Goal: Information Seeking & Learning: Understand process/instructions

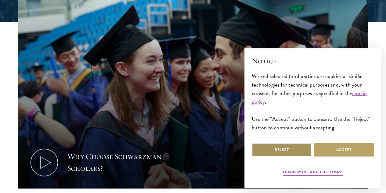
click at [296, 151] on button "Reject" at bounding box center [282, 150] width 60 height 14
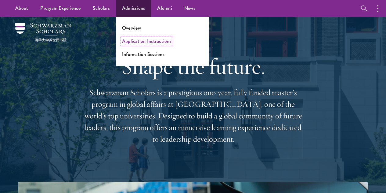
click at [129, 41] on link "Application Instructions" at bounding box center [146, 41] width 49 height 7
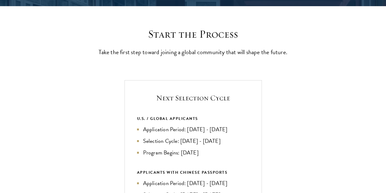
scroll to position [220, 0]
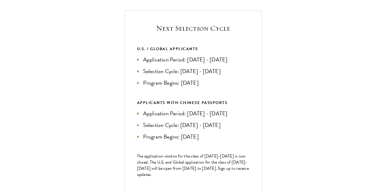
drag, startPoint x: 118, startPoint y: 110, endPoint x: 111, endPoint y: 147, distance: 37.2
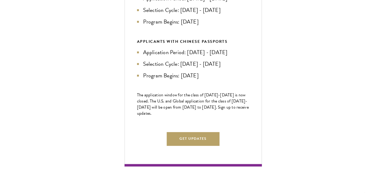
scroll to position [281, 0]
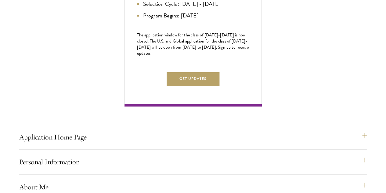
scroll to position [358, 0]
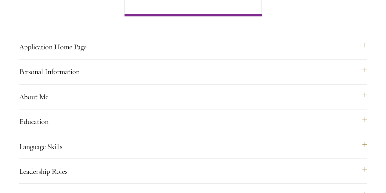
scroll to position [434, 0]
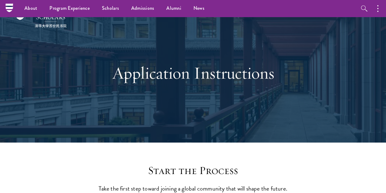
scroll to position [0, 0]
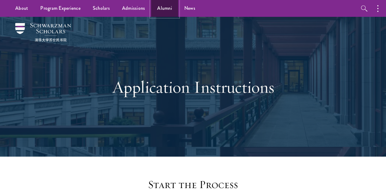
click at [151, 8] on link "Alumni" at bounding box center [164, 8] width 27 height 17
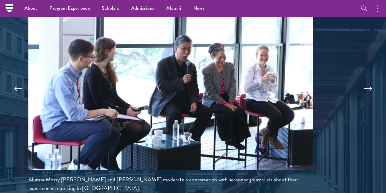
scroll to position [1265, 0]
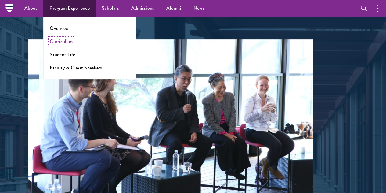
click at [62, 43] on link "Curriculum" at bounding box center [61, 41] width 23 height 7
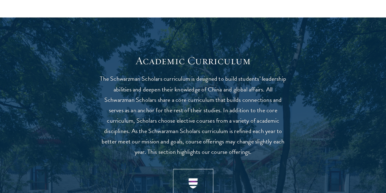
scroll to position [631, 0]
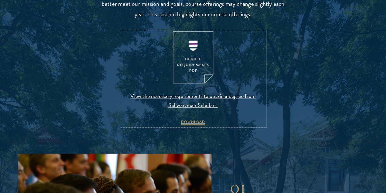
click at [153, 110] on span "View the necessary requirements to obtain a degree from Schwarzman Scholars." at bounding box center [194, 100] width 144 height 18
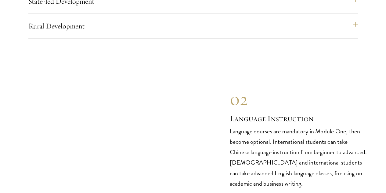
scroll to position [2726, 0]
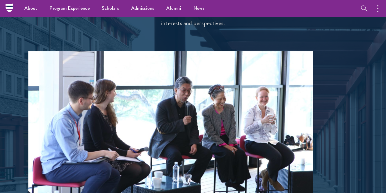
scroll to position [1265, 0]
